Goal: Find specific page/section: Find specific page/section

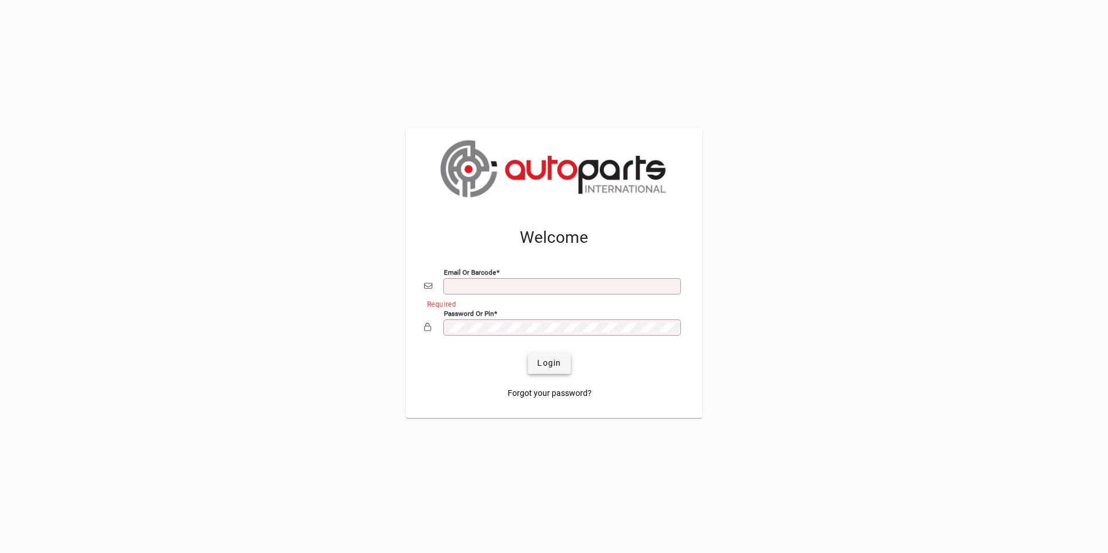
type input "**********"
drag, startPoint x: 563, startPoint y: 358, endPoint x: 548, endPoint y: 355, distance: 15.3
click at [562, 358] on span "submit" at bounding box center [549, 364] width 42 height 28
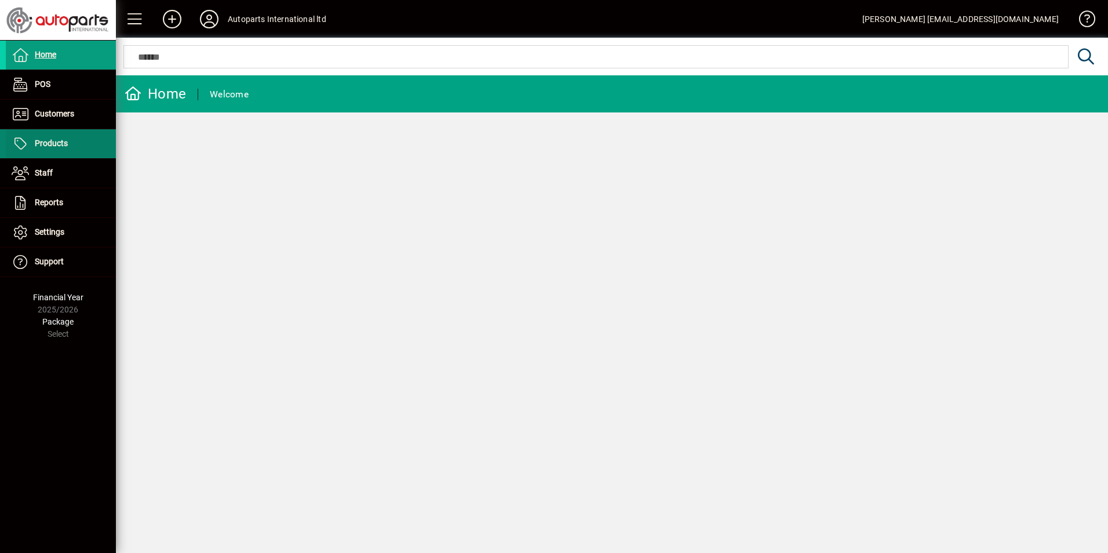
click at [77, 140] on span at bounding box center [61, 144] width 110 height 28
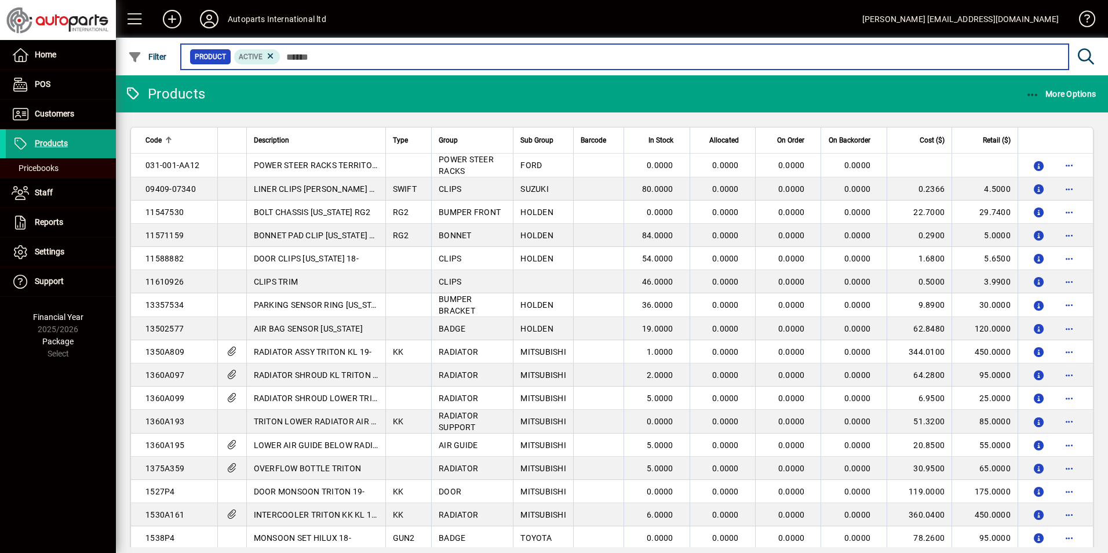
type input "*"
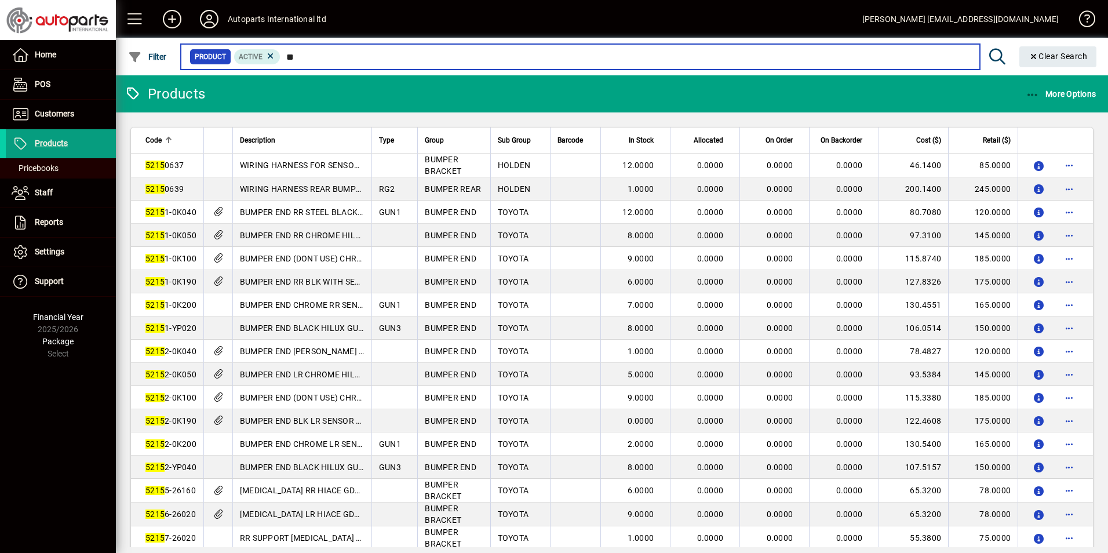
type input "*"
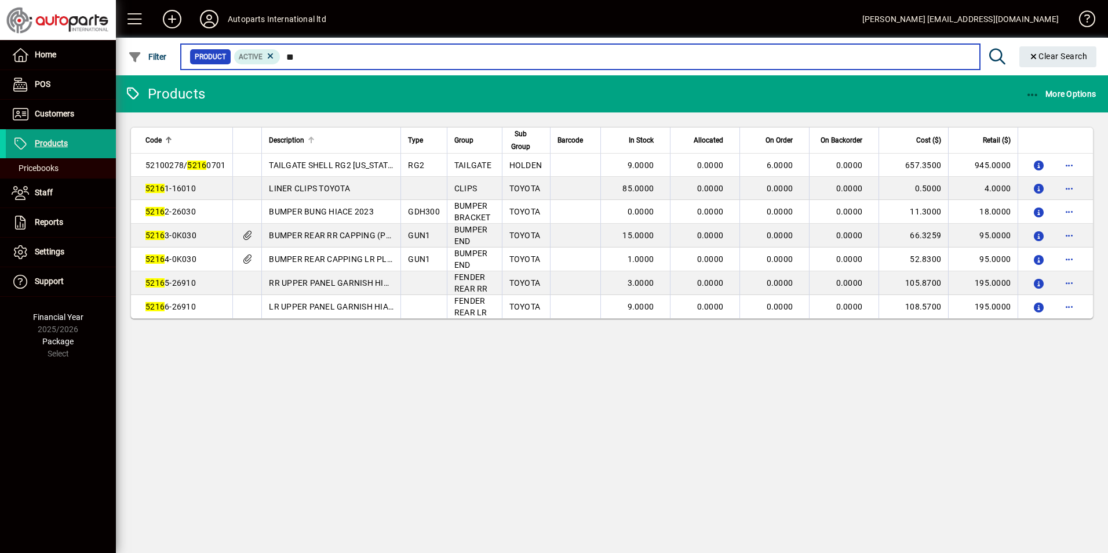
type input "*"
